Goal: Task Accomplishment & Management: Complete application form

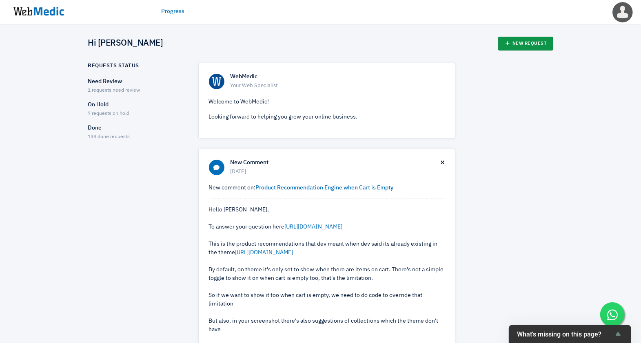
click at [540, 41] on link "New Request" at bounding box center [525, 44] width 55 height 14
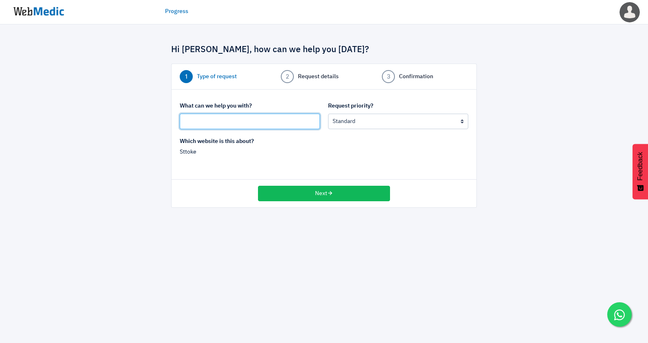
click at [283, 126] on input "text" at bounding box center [250, 121] width 140 height 15
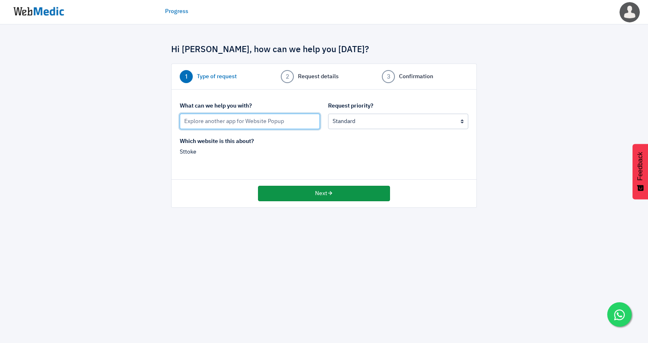
type input "Explore another app for Website Popup"
click at [299, 195] on button "Next" at bounding box center [324, 193] width 132 height 15
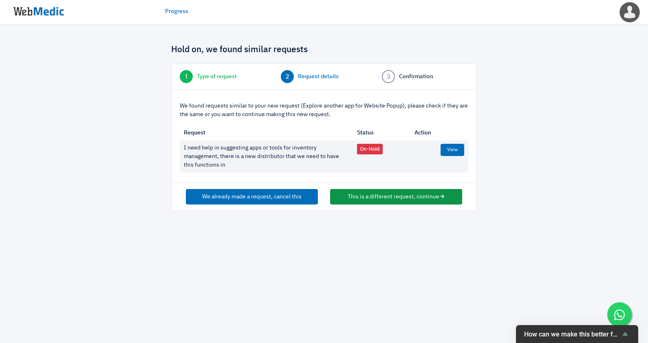
click at [367, 199] on button "This is a different request, continue" at bounding box center [396, 196] width 132 height 15
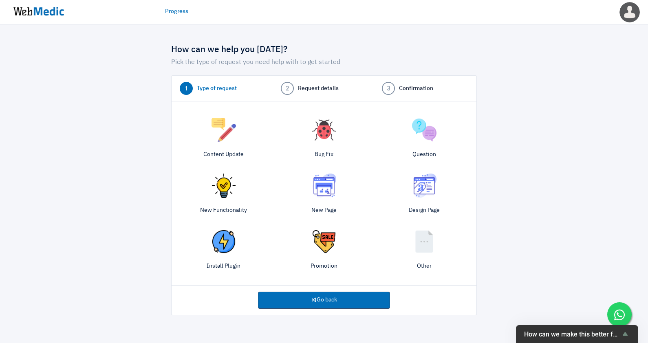
click at [235, 251] on img at bounding box center [224, 242] width 24 height 24
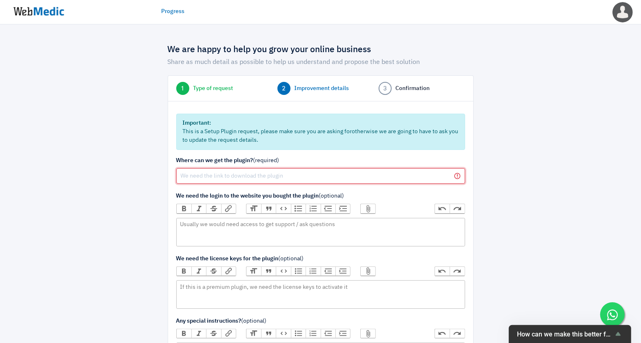
click at [301, 169] on input "text" at bounding box center [320, 175] width 289 height 15
click at [300, 174] on input "text" at bounding box center [320, 175] width 289 height 15
click at [211, 92] on span "Type of request" at bounding box center [213, 88] width 40 height 9
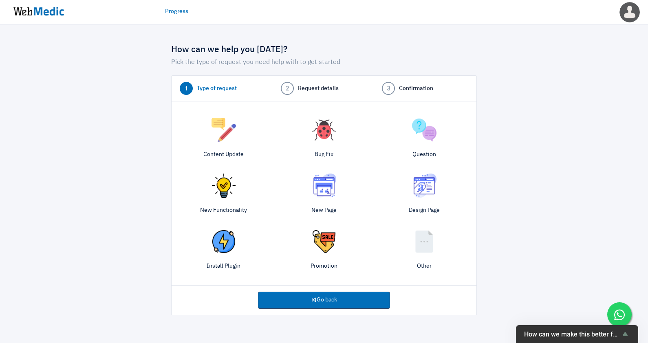
click at [426, 119] on img at bounding box center [424, 130] width 24 height 24
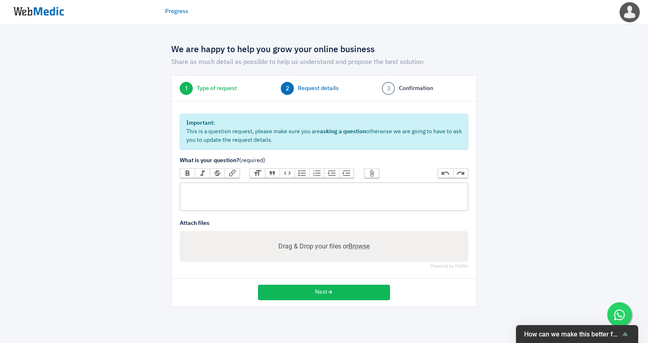
click at [265, 192] on trix-editor at bounding box center [324, 197] width 289 height 29
paste trix-editor "<div>can we start exploring another app as pop convert will begin charging?</di…"
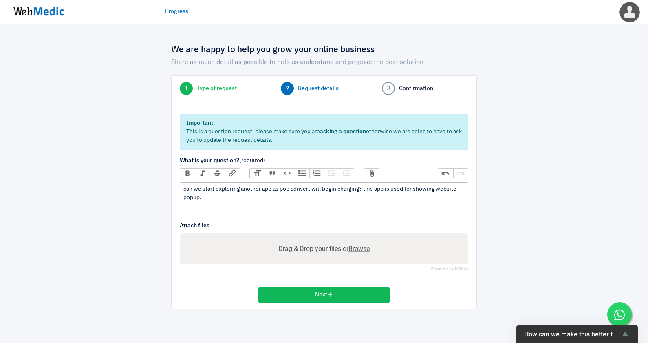
paste trix-editor "<div>can we start exploring another app as pop convert will begin charging? thi…"
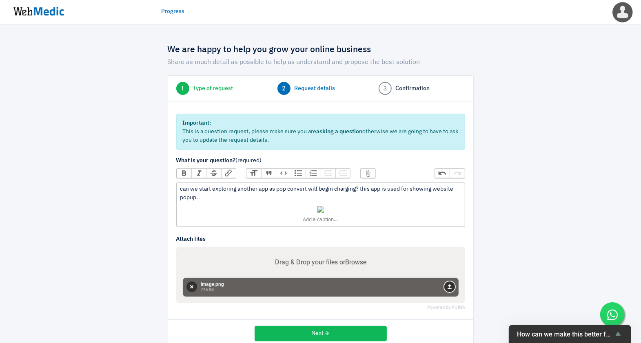
click at [455, 288] on button "Upload" at bounding box center [449, 287] width 11 height 11
click at [429, 220] on a"] at bounding box center [320, 215] width 281 height 17
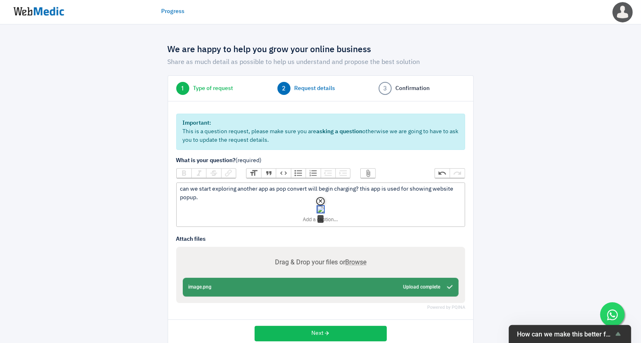
click at [322, 200] on button "Remove" at bounding box center [320, 201] width 8 height 8
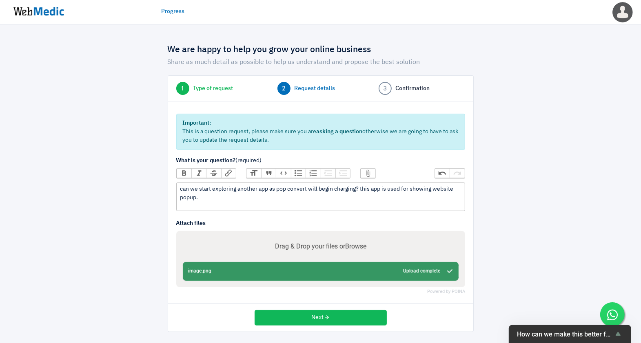
type trix-editor "<div>can we start exploring another app as pop convert will begin charging? thi…"
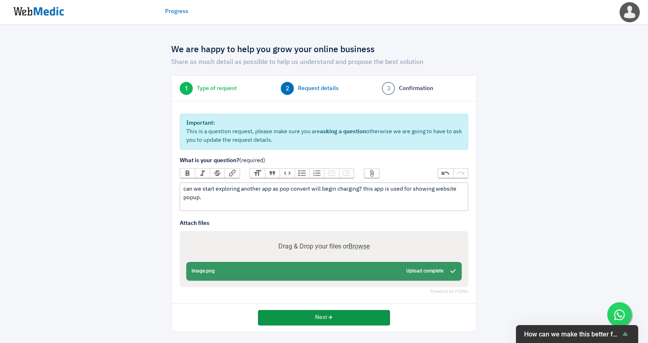
click at [294, 312] on button "Next" at bounding box center [324, 317] width 132 height 15
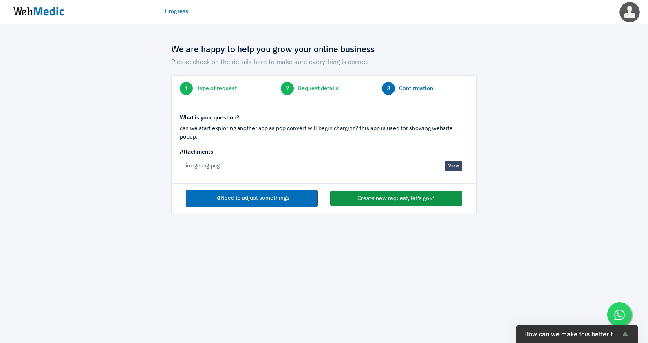
click at [391, 192] on button "Create new request, let's go" at bounding box center [396, 198] width 132 height 15
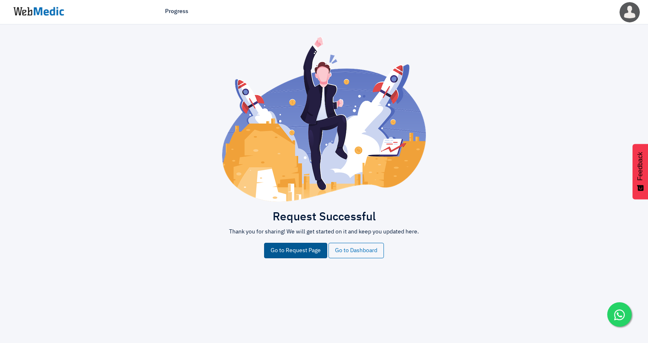
click at [283, 250] on link "Go to Request Page" at bounding box center [295, 250] width 63 height 15
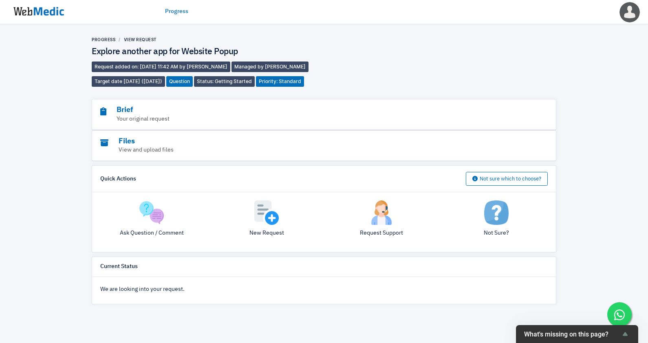
click at [30, 2] on img at bounding box center [38, 11] width 61 height 25
